Goal: Use online tool/utility: Utilize a website feature to perform a specific function

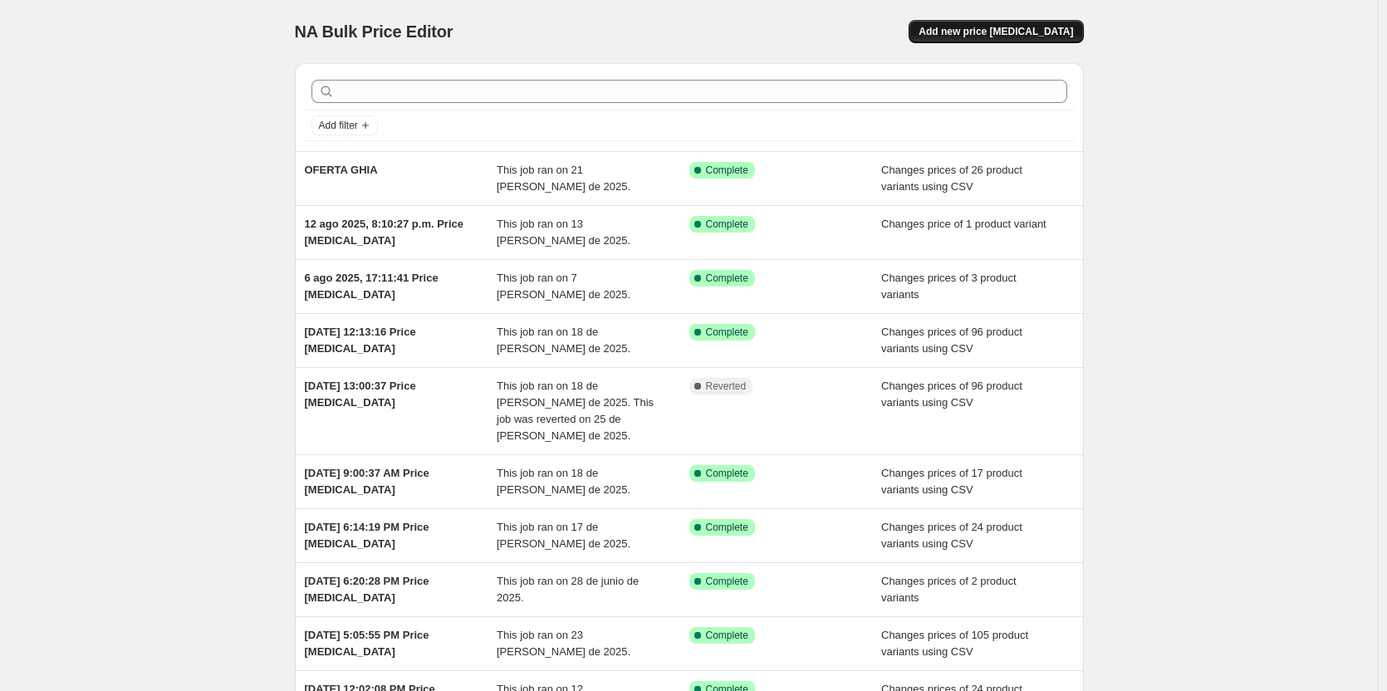
click at [1012, 37] on span "Add new price [MEDICAL_DATA]" at bounding box center [996, 31] width 154 height 13
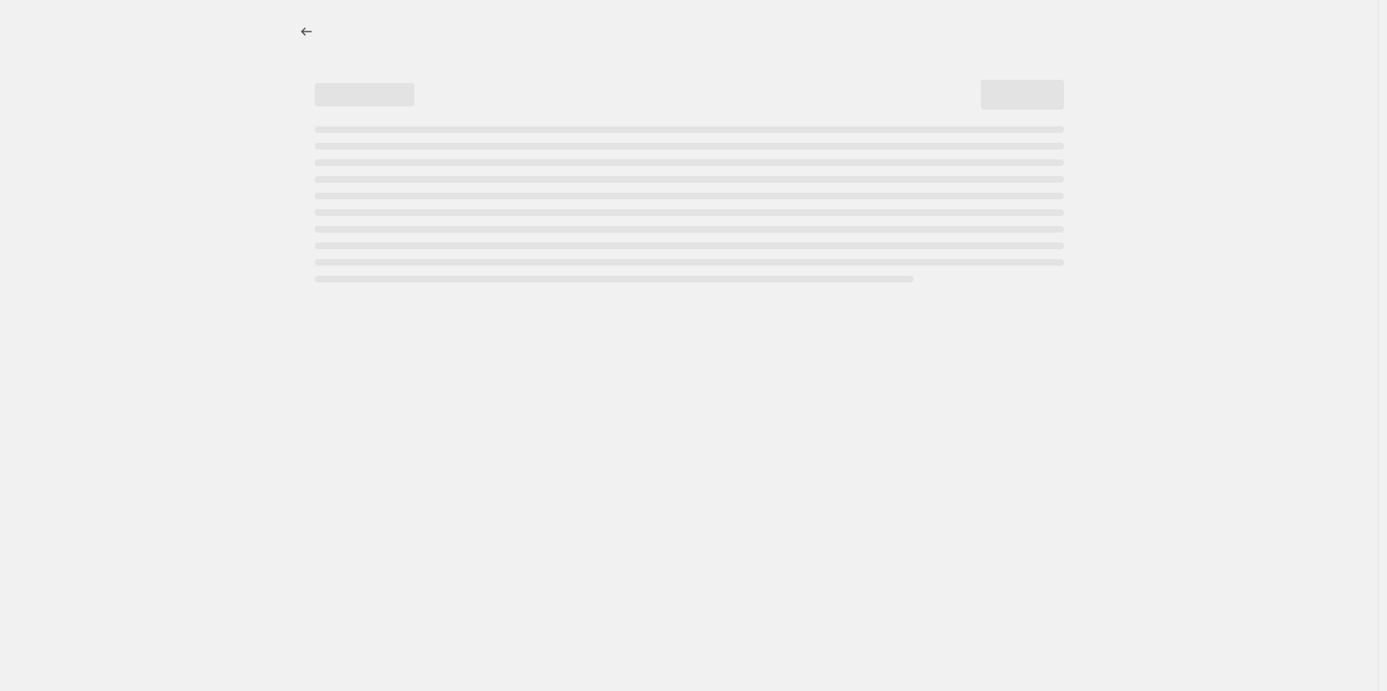
select select "percentage"
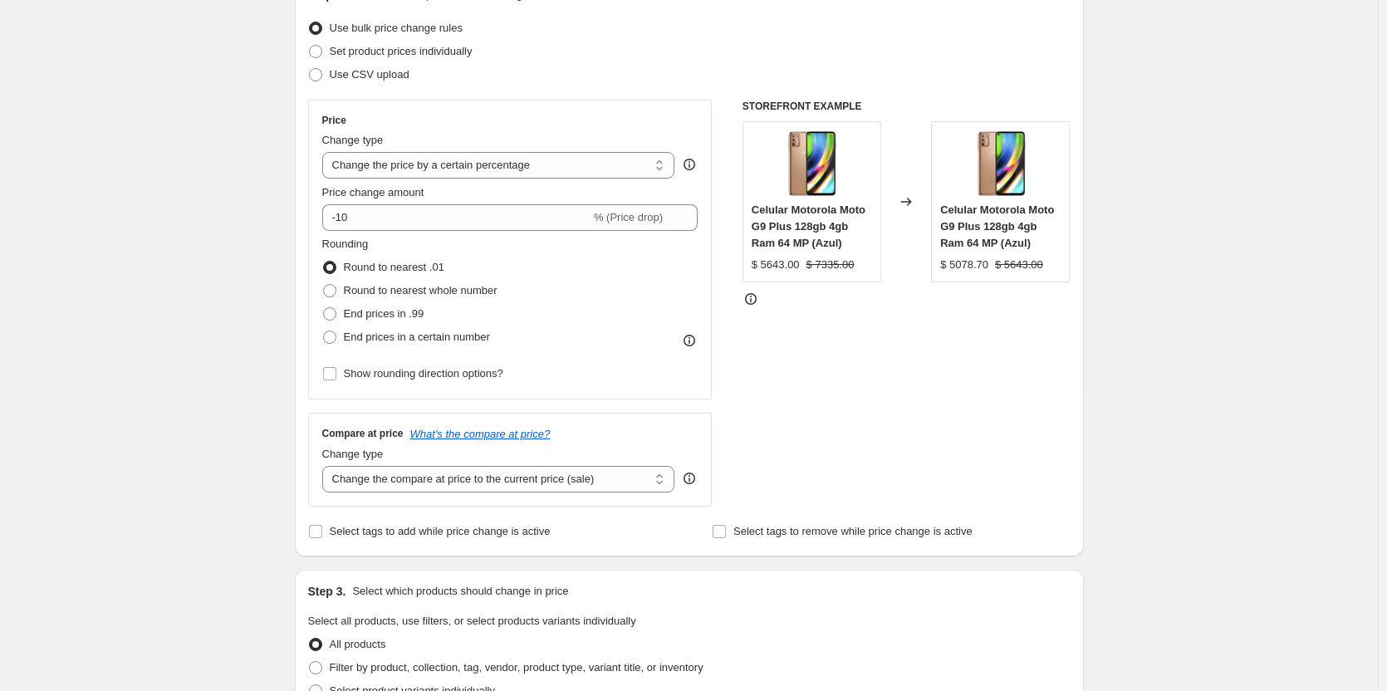
scroll to position [83, 0]
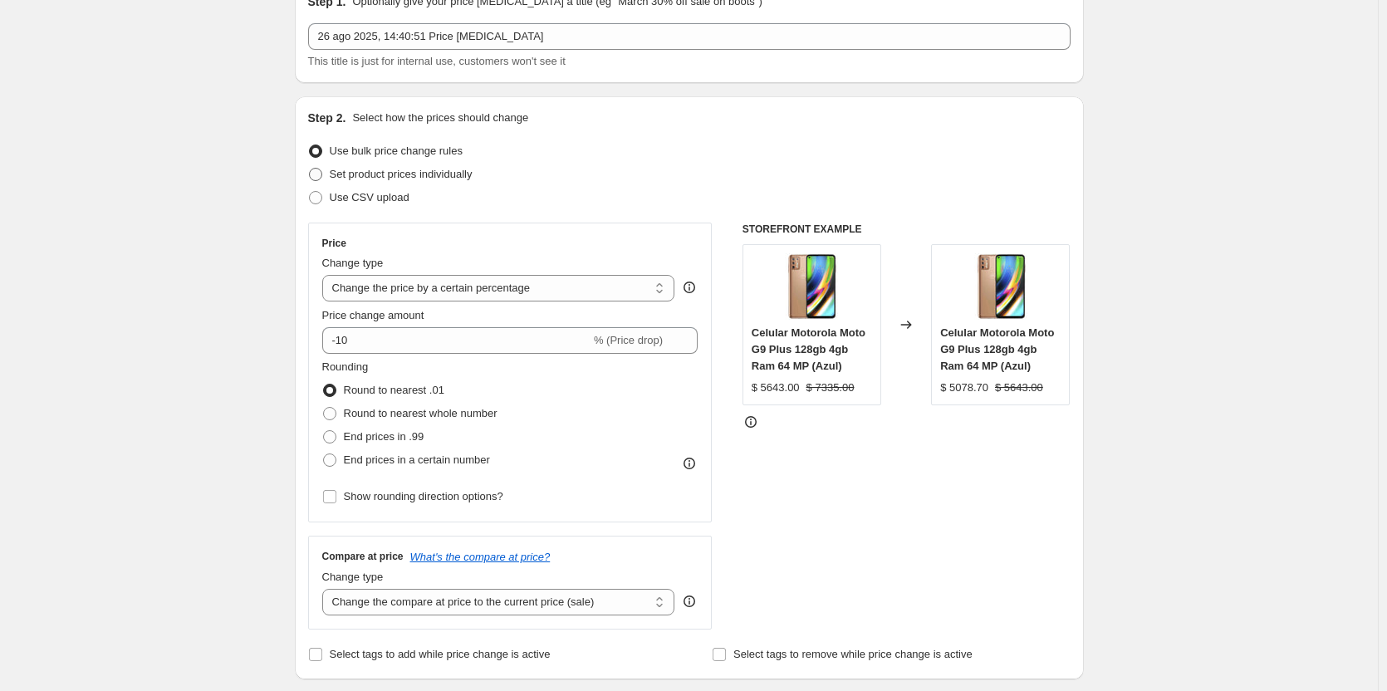
click at [388, 174] on span "Set product prices individually" at bounding box center [401, 174] width 143 height 12
click at [310, 169] on input "Set product prices individually" at bounding box center [309, 168] width 1 height 1
radio input "true"
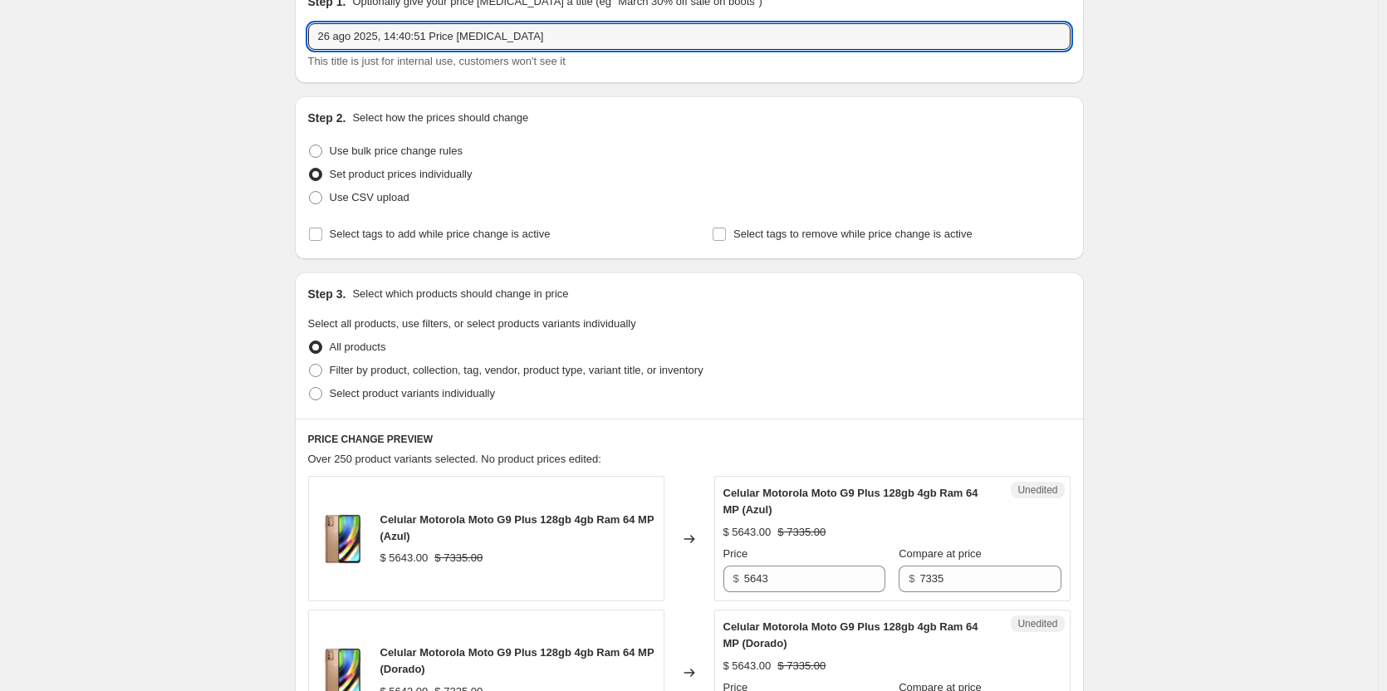
drag, startPoint x: 573, startPoint y: 31, endPoint x: 21, endPoint y: 100, distance: 556.7
type input "tv quaroni"
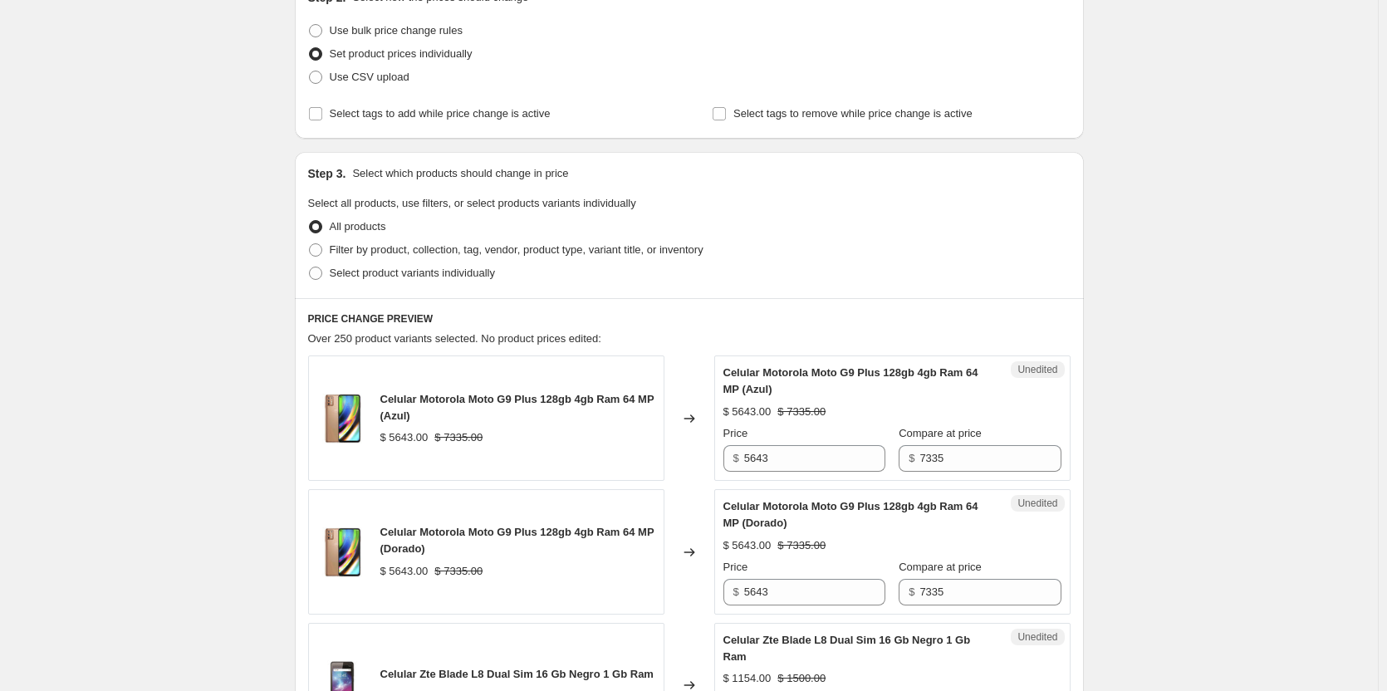
scroll to position [249, 0]
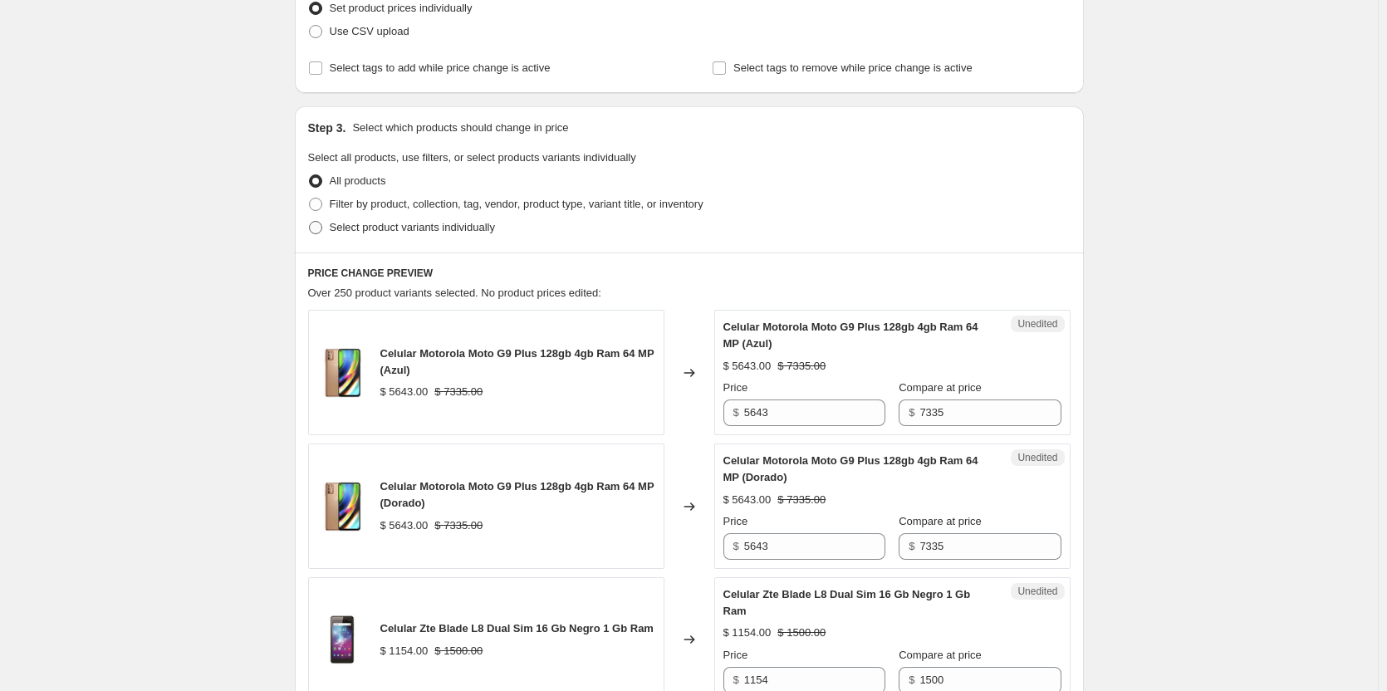
click at [432, 224] on span "Select product variants individually" at bounding box center [412, 227] width 165 height 12
click at [310, 222] on input "Select product variants individually" at bounding box center [309, 221] width 1 height 1
radio input "true"
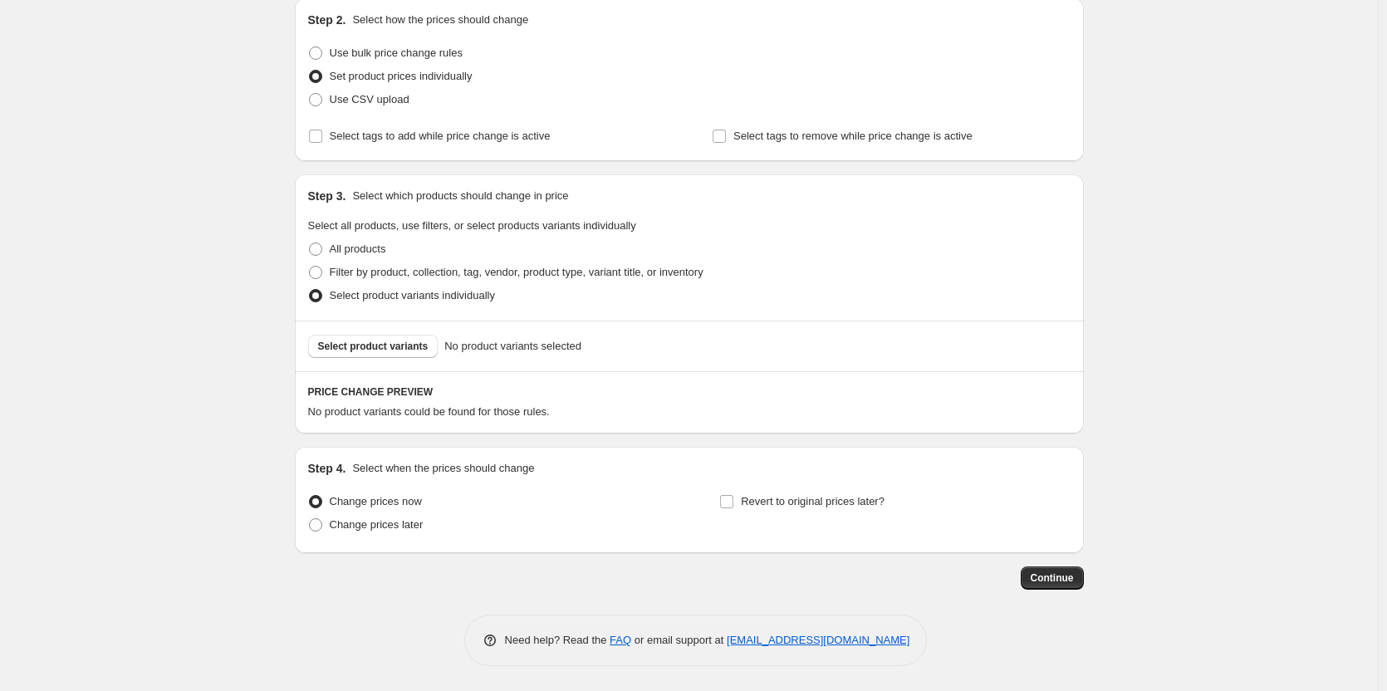
scroll to position [181, 0]
click at [385, 347] on span "Select product variants" at bounding box center [373, 346] width 110 height 13
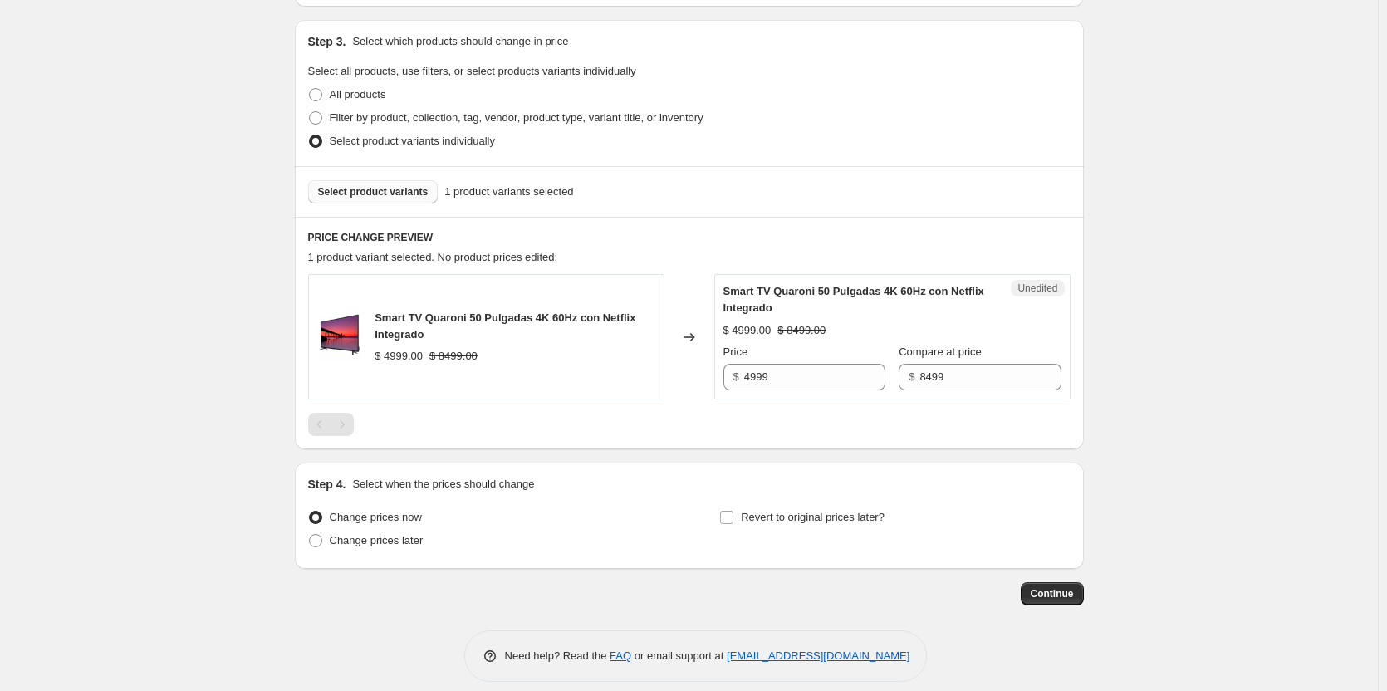
scroll to position [347, 0]
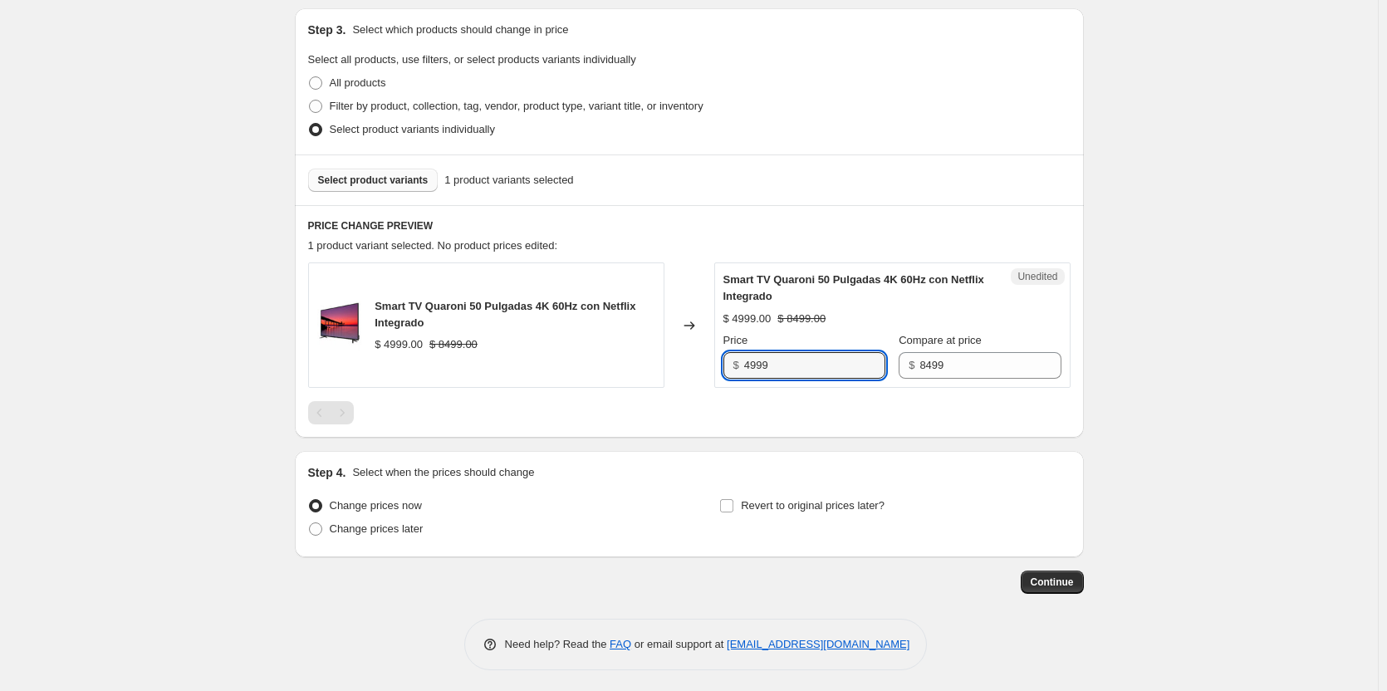
drag, startPoint x: 789, startPoint y: 365, endPoint x: 610, endPoint y: 365, distance: 178.6
click at [610, 365] on div "Smart TV Quaroni 50 Pulgadas 4K 60Hz con Netflix Integrado $ 4999.00 $ 8499.00 …" at bounding box center [689, 324] width 762 height 125
type input "5499"
click at [391, 523] on span "Change prices later" at bounding box center [377, 528] width 94 height 12
click at [310, 523] on input "Change prices later" at bounding box center [309, 522] width 1 height 1
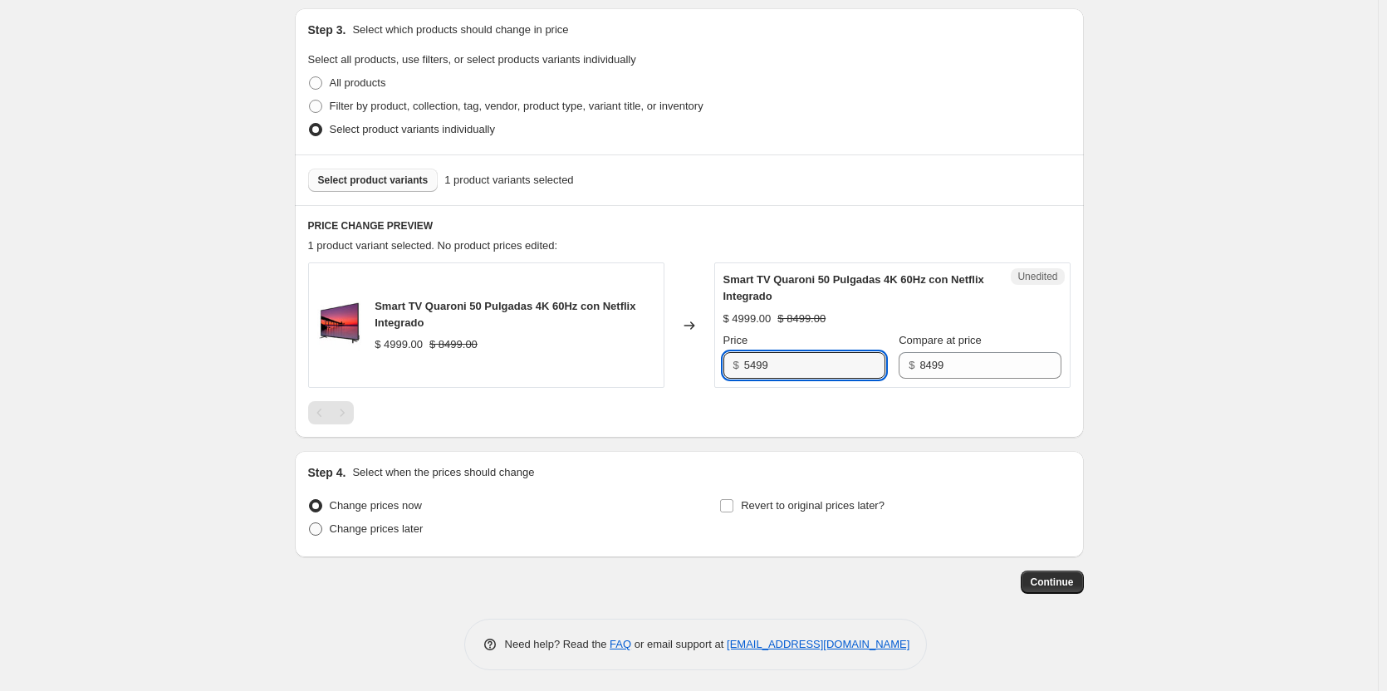
radio input "true"
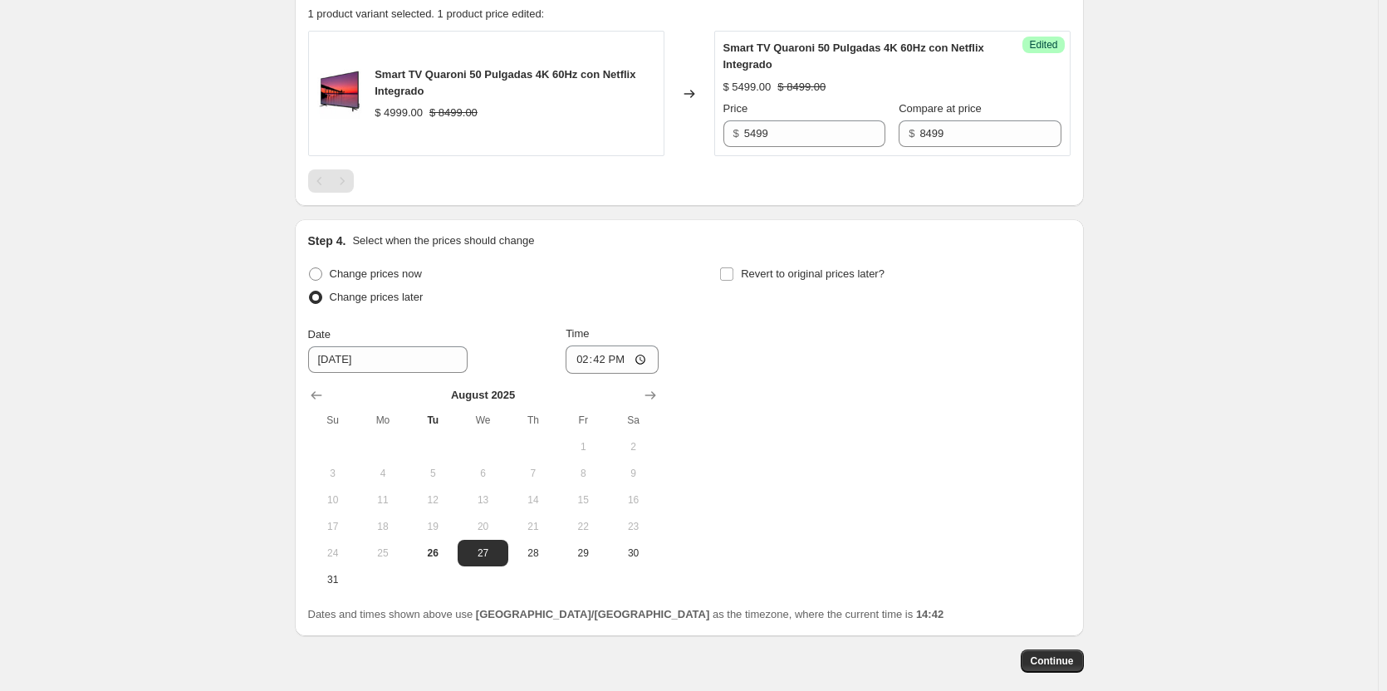
scroll to position [596, 0]
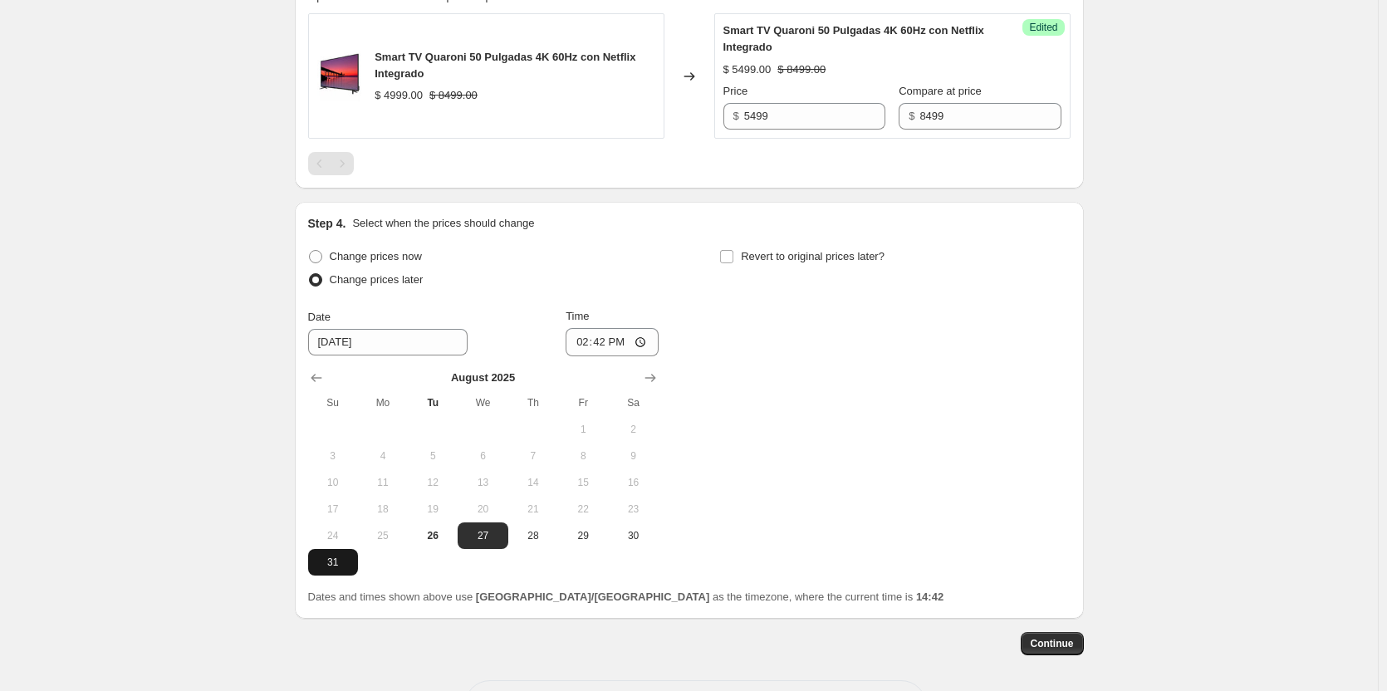
click at [343, 567] on span "31" at bounding box center [333, 562] width 37 height 13
click at [652, 380] on icon "Show next month, September 2025" at bounding box center [650, 378] width 17 height 17
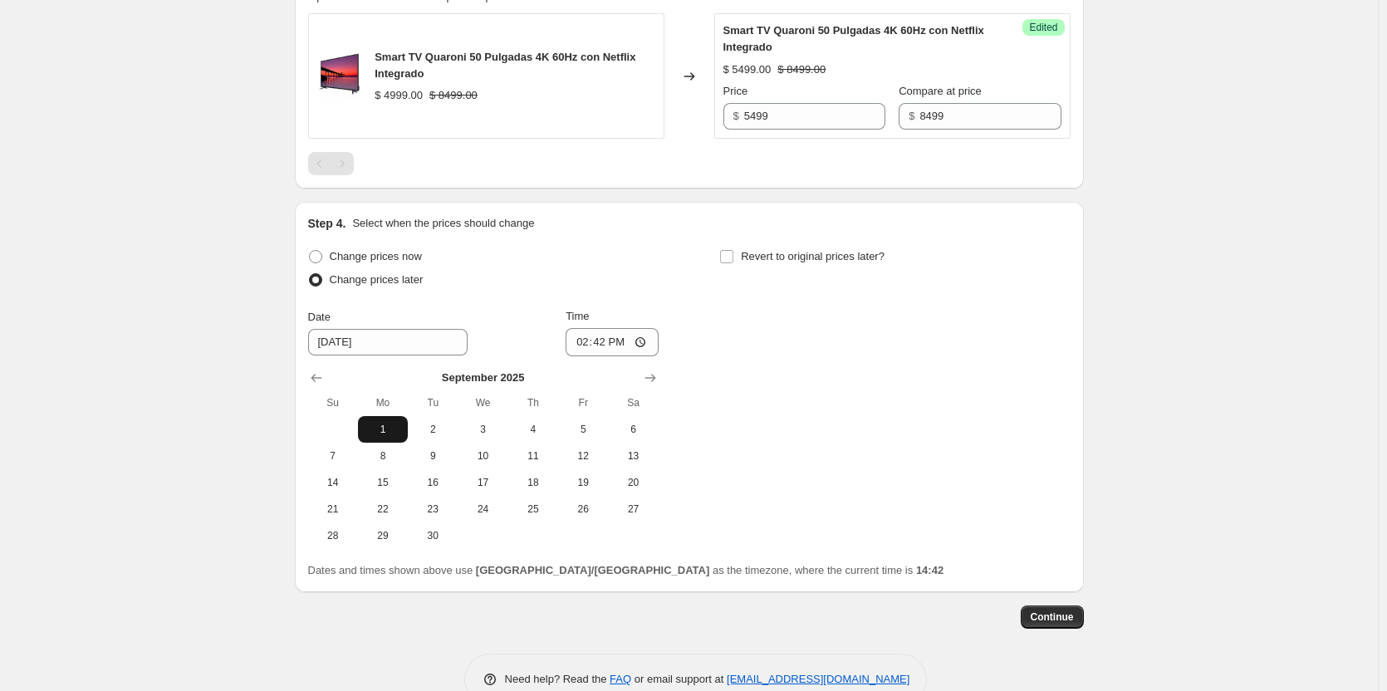
click at [400, 422] on button "1" at bounding box center [383, 429] width 50 height 27
type input "[DATE]"
click at [614, 338] on input "14:42" at bounding box center [612, 342] width 93 height 28
type input "03:00"
click at [756, 310] on div "Change prices now Change prices later Date [DATE] Time 03:00 [DATE] Su Mo Tu We…" at bounding box center [689, 397] width 762 height 304
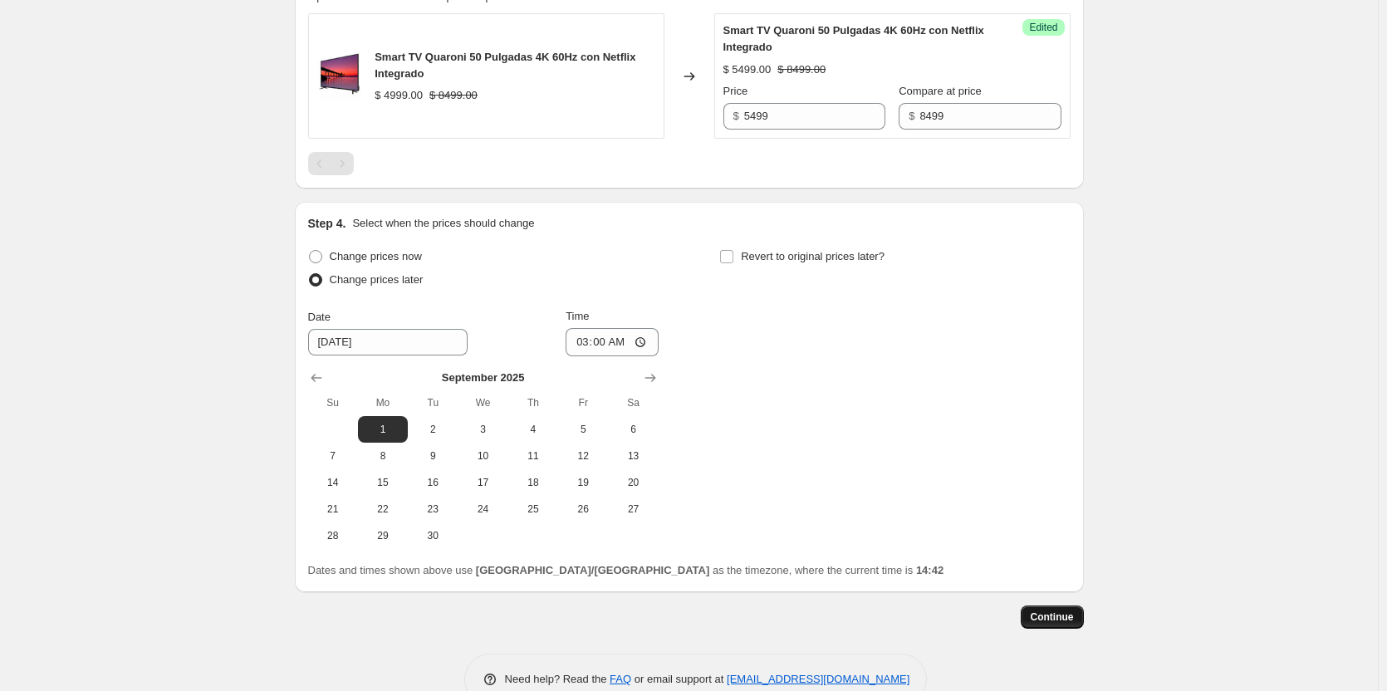
click at [1075, 609] on button "Continue" at bounding box center [1052, 616] width 63 height 23
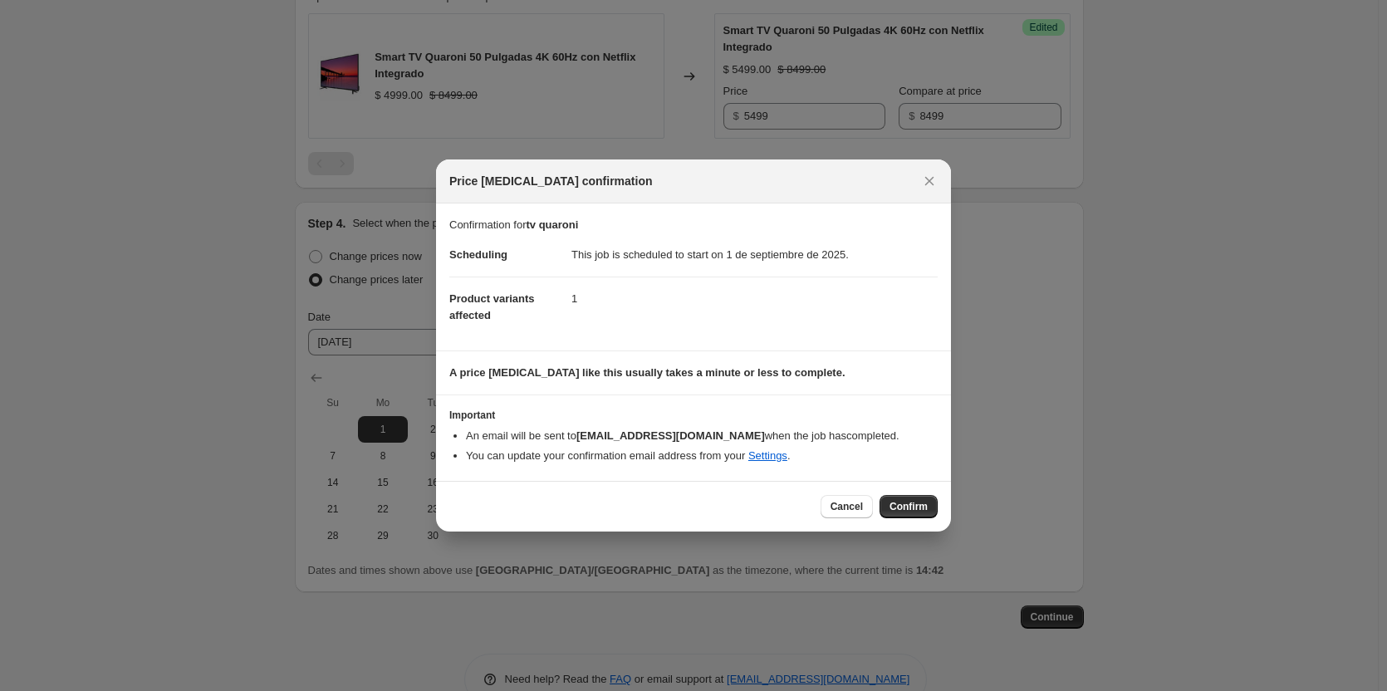
click at [918, 509] on span "Confirm" at bounding box center [909, 506] width 38 height 13
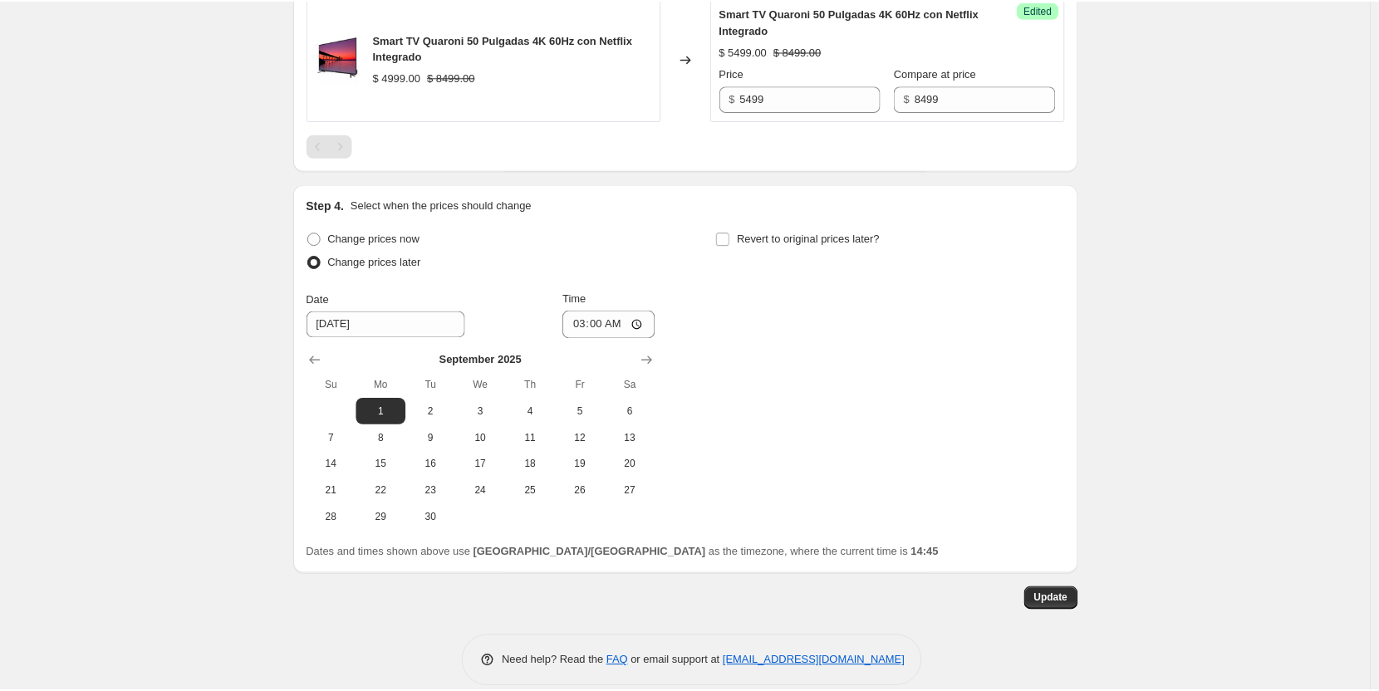
scroll to position [737, 0]
